Goal: Navigation & Orientation: Find specific page/section

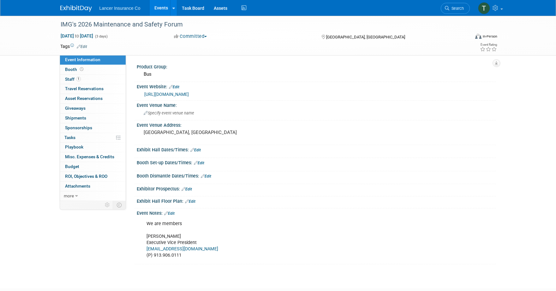
click at [163, 7] on link "Events" at bounding box center [161, 8] width 23 height 16
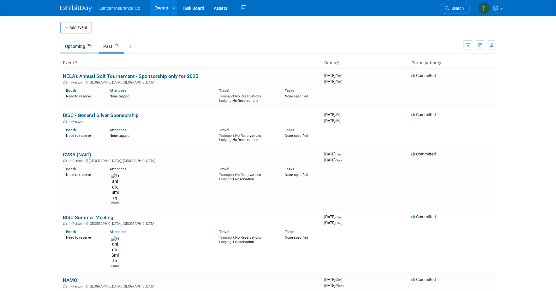
click at [72, 48] on link "Upcoming 36" at bounding box center [78, 46] width 37 height 12
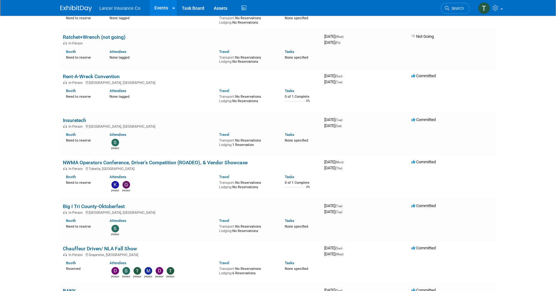
scroll to position [450, 0]
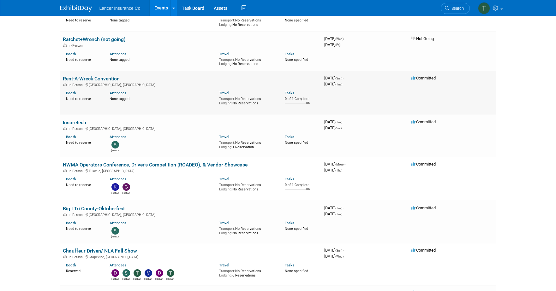
click at [79, 80] on link "Rent-A-Wreck Convention" at bounding box center [91, 79] width 57 height 6
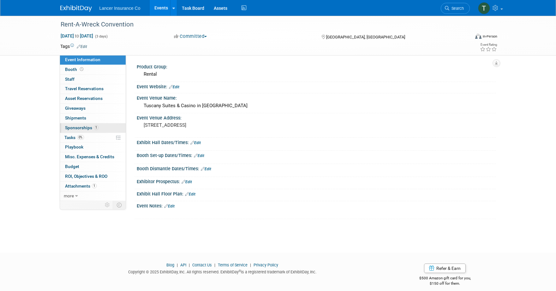
click at [77, 128] on span "Sponsorships 1" at bounding box center [81, 127] width 33 height 5
